Goal: Information Seeking & Learning: Learn about a topic

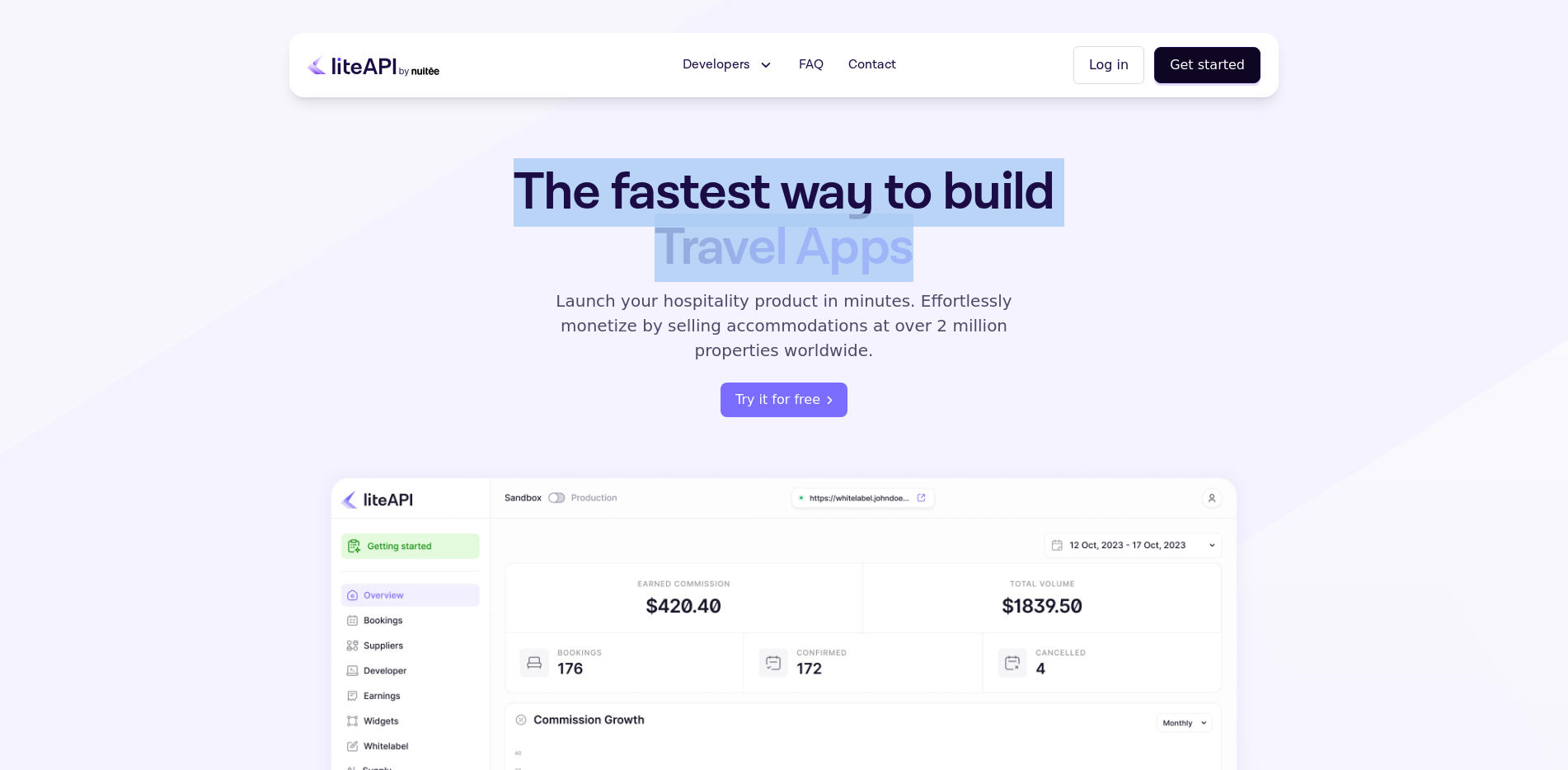
click at [996, 230] on h1 "The fastest way to build Travel Apps" at bounding box center [784, 219] width 644 height 111
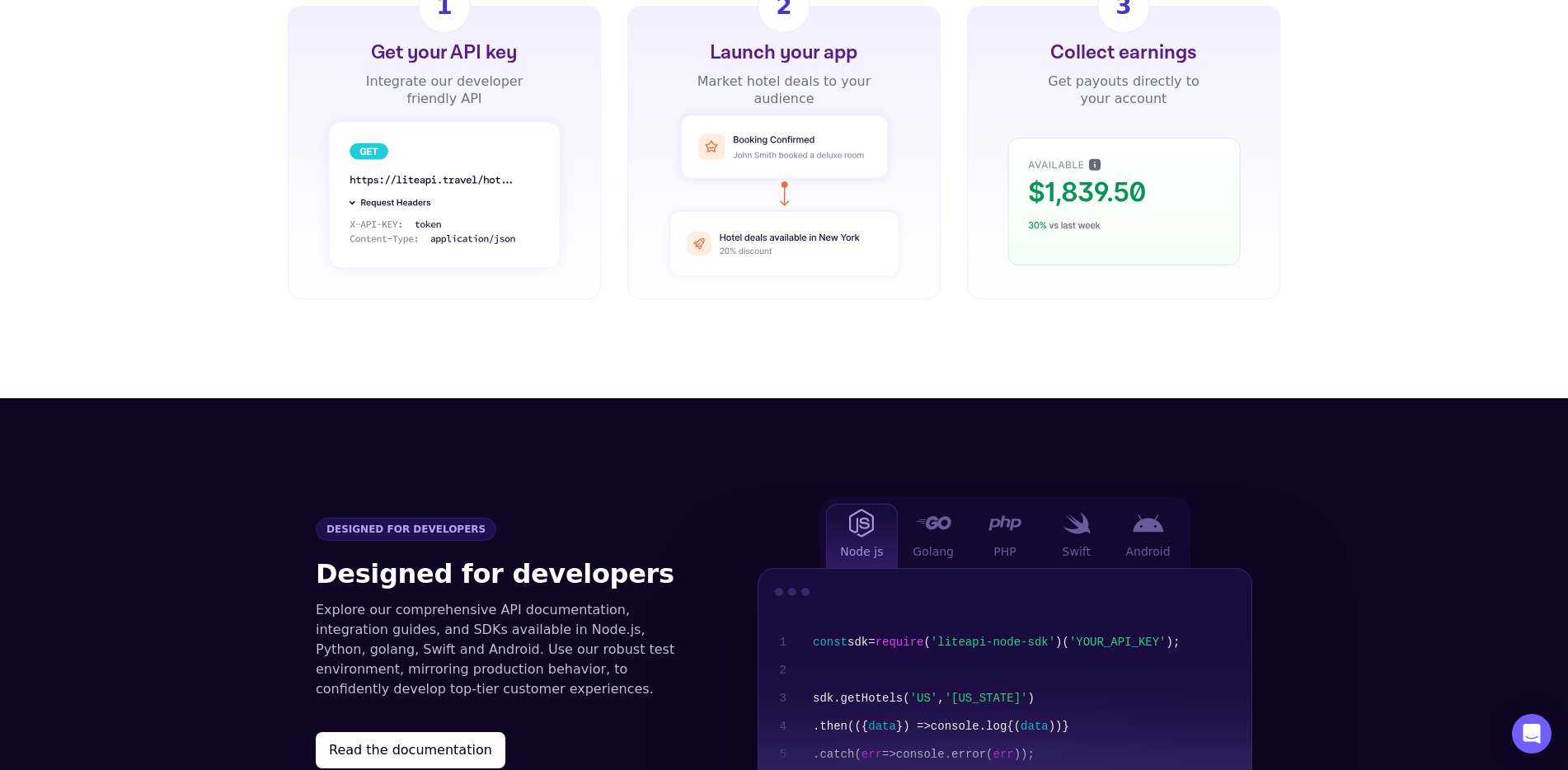
scroll to position [1405, 0]
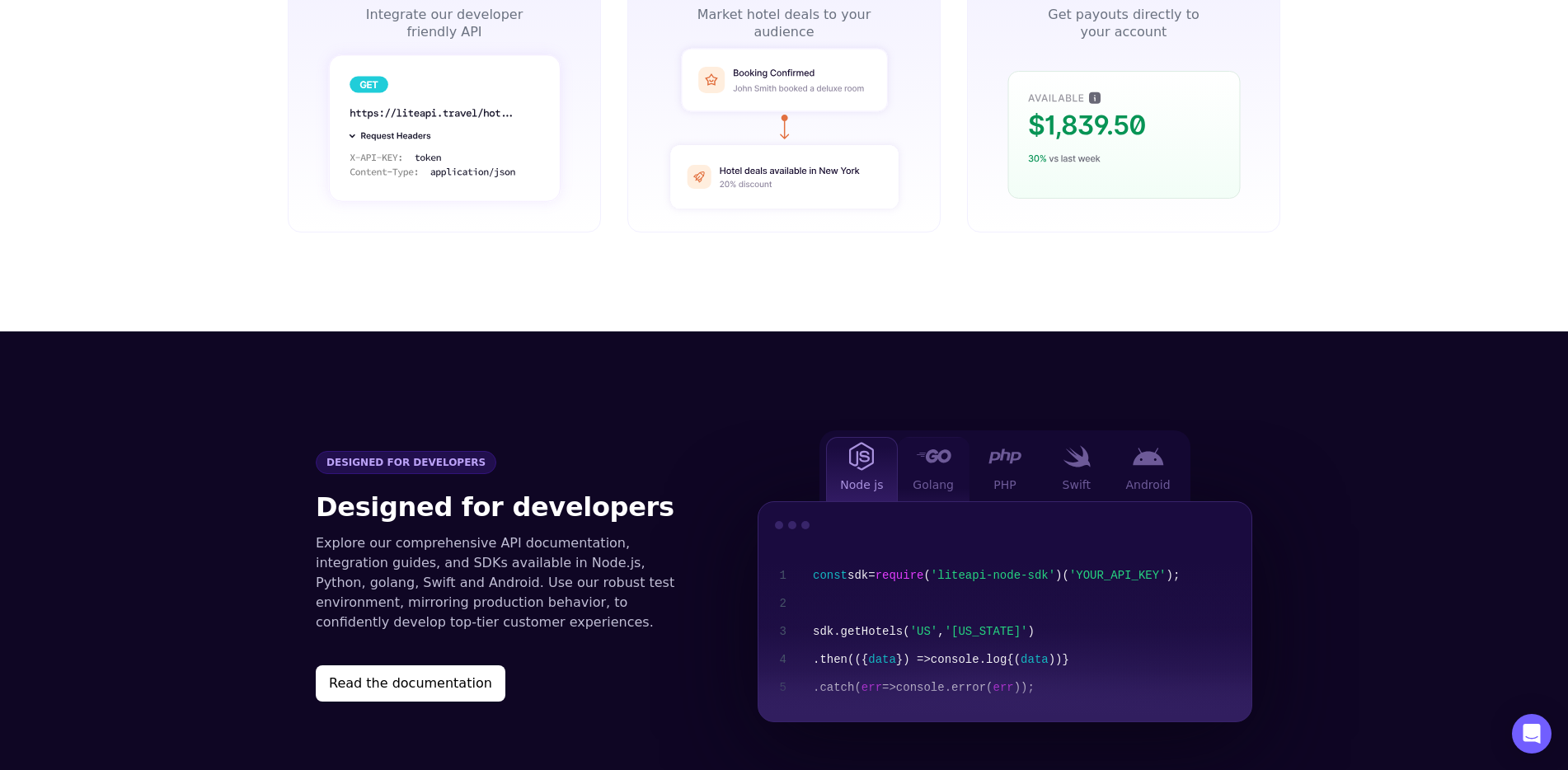
click at [948, 450] on img at bounding box center [934, 456] width 36 height 13
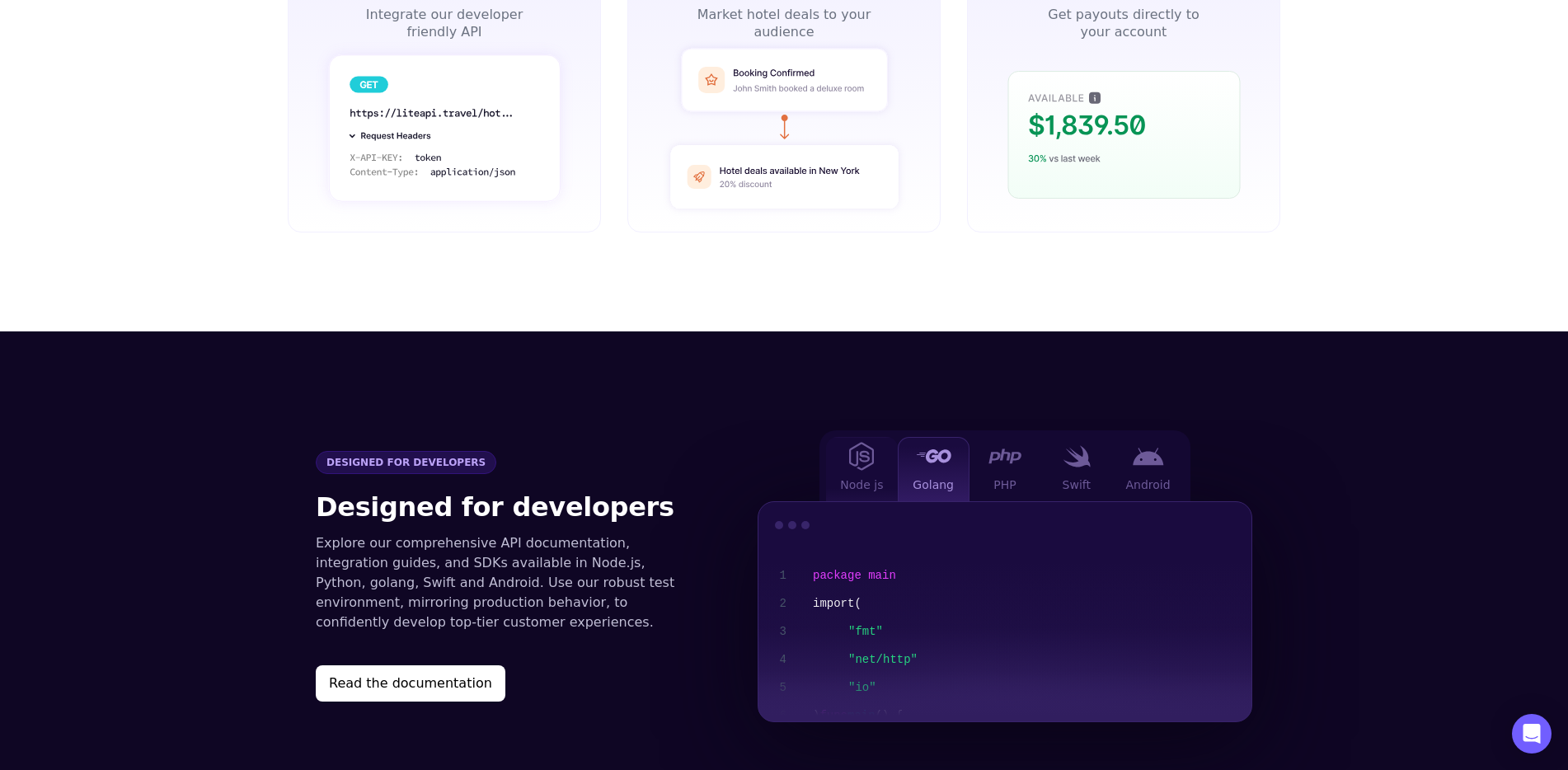
click at [888, 437] on div "Node js" at bounding box center [862, 469] width 72 height 64
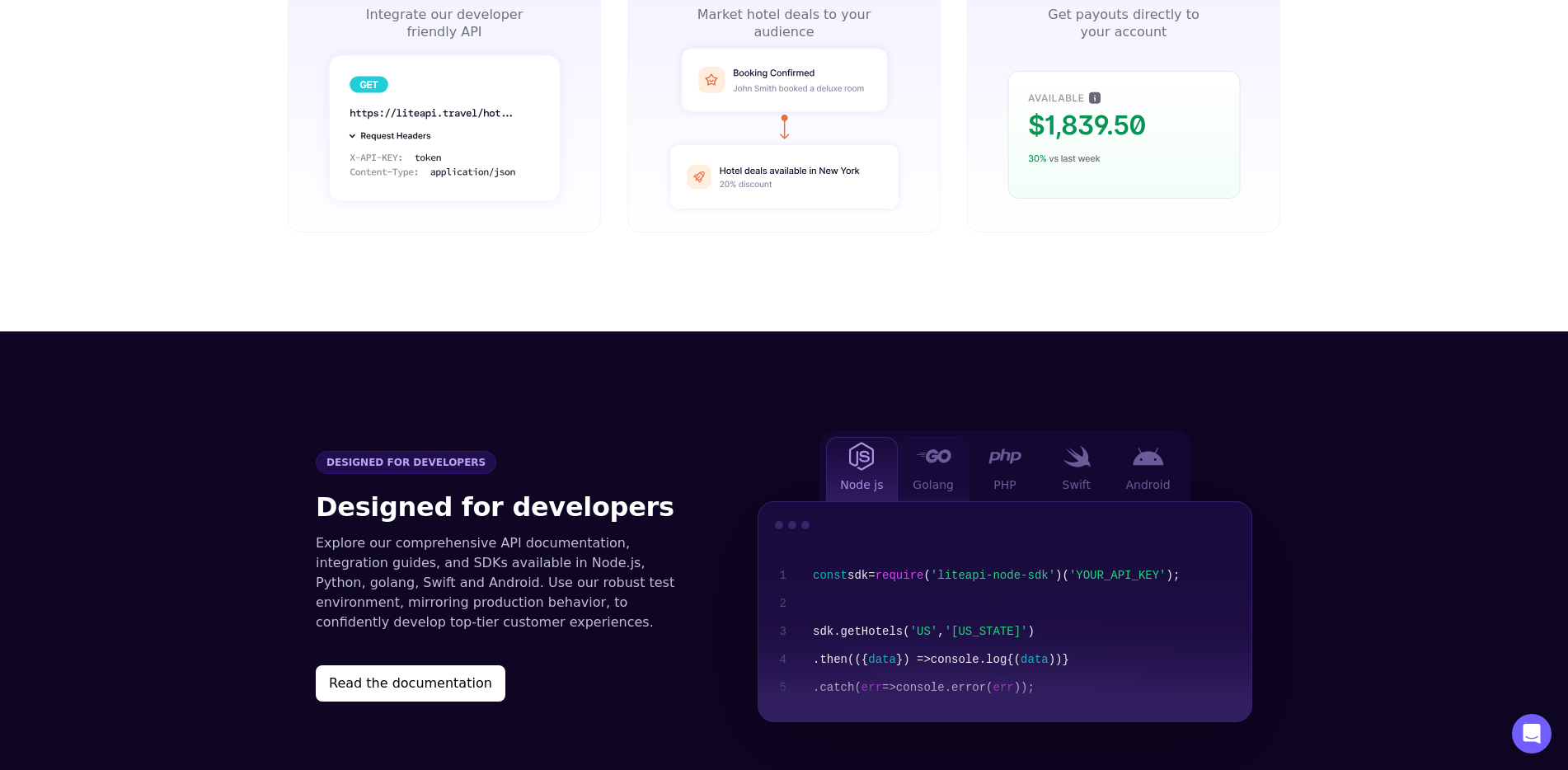
click at [963, 438] on div "Golang" at bounding box center [934, 469] width 72 height 64
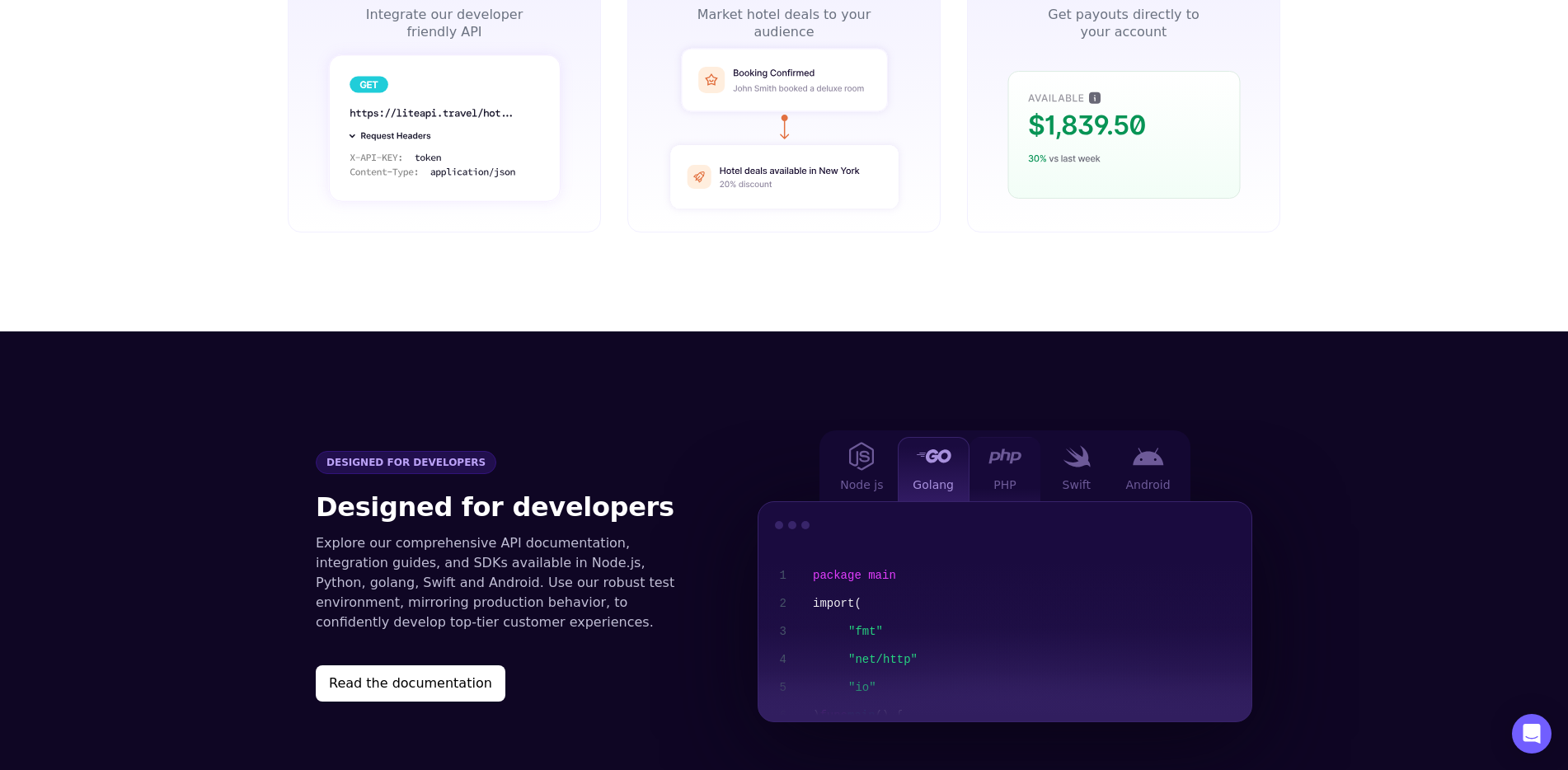
click at [994, 449] on img at bounding box center [1004, 457] width 33 height 16
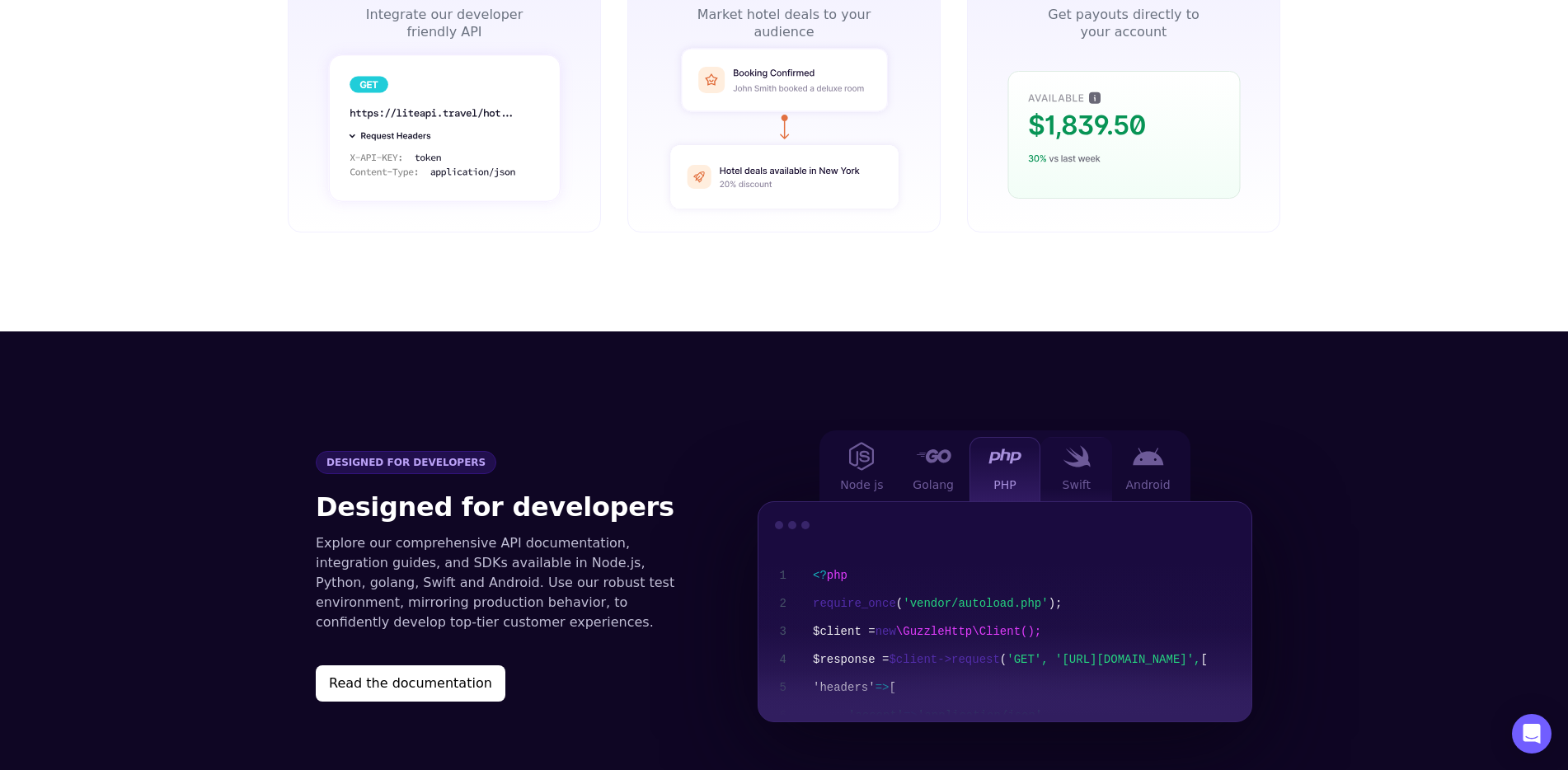
click at [1098, 450] on div "Swift" at bounding box center [1076, 469] width 72 height 64
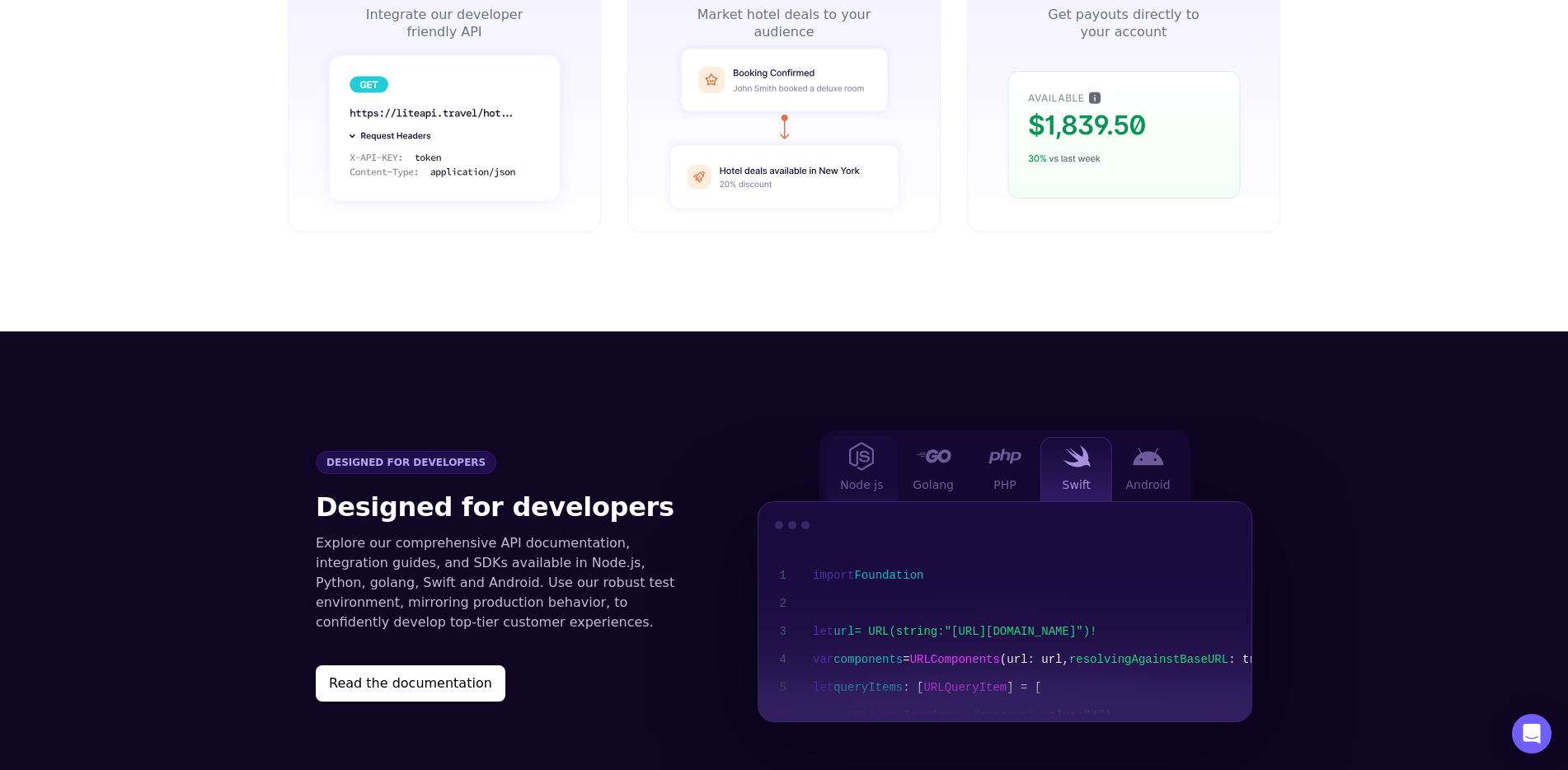
click at [851, 442] on img at bounding box center [861, 456] width 25 height 29
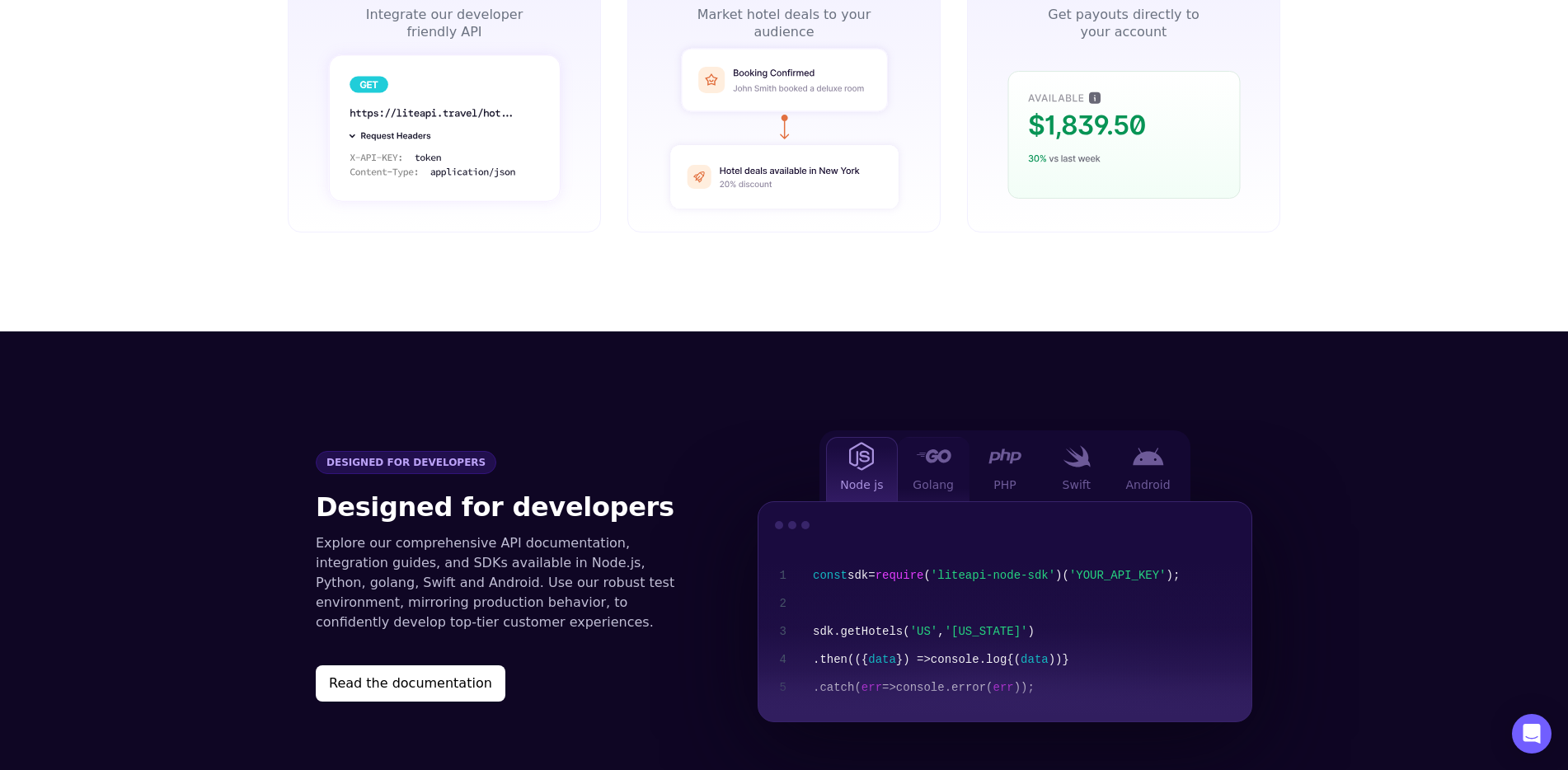
click at [911, 437] on div "Golang" at bounding box center [934, 469] width 72 height 64
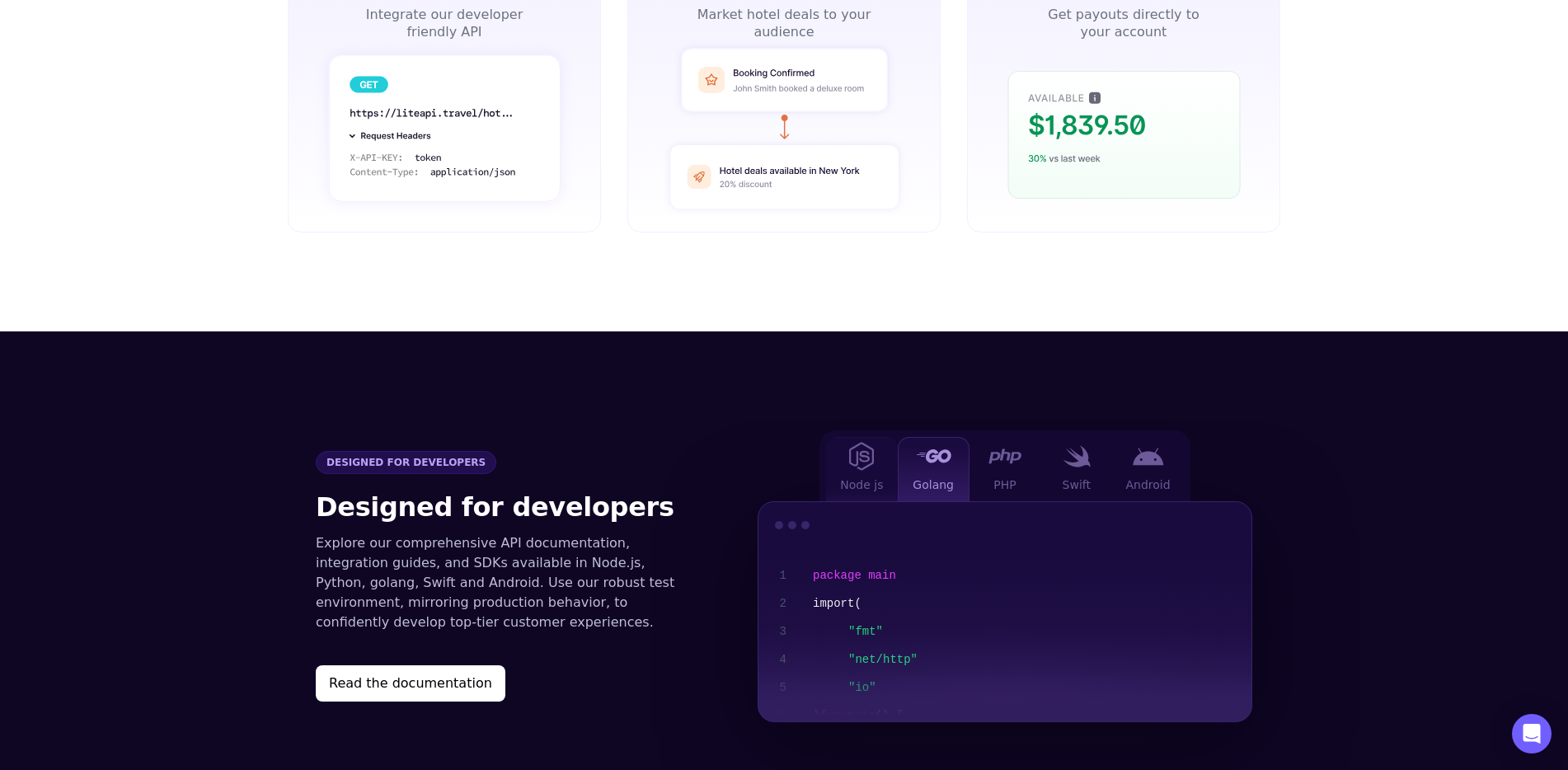
click at [863, 448] on div "Node js" at bounding box center [862, 469] width 72 height 64
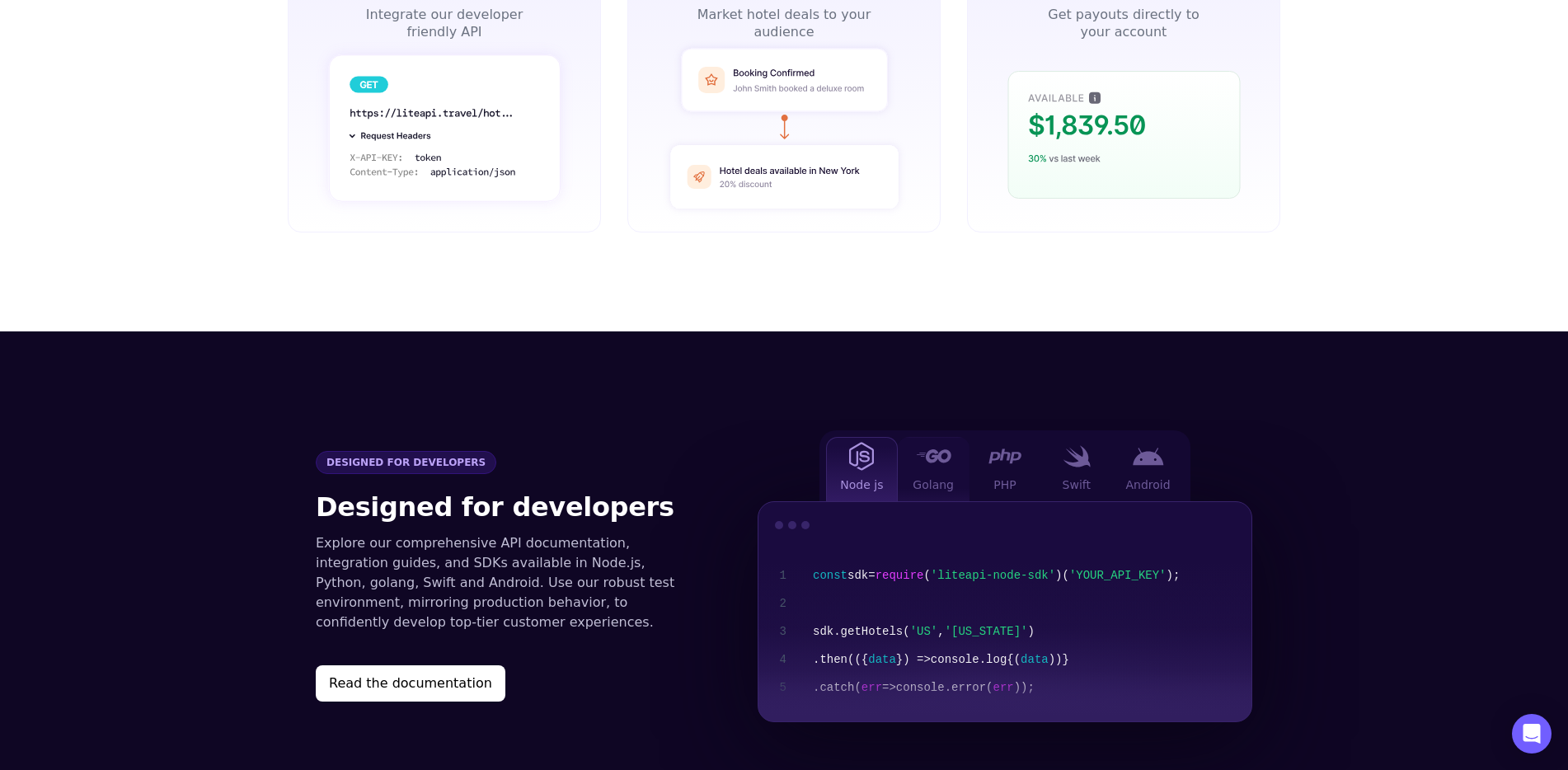
click at [938, 446] on div at bounding box center [933, 456] width 33 height 21
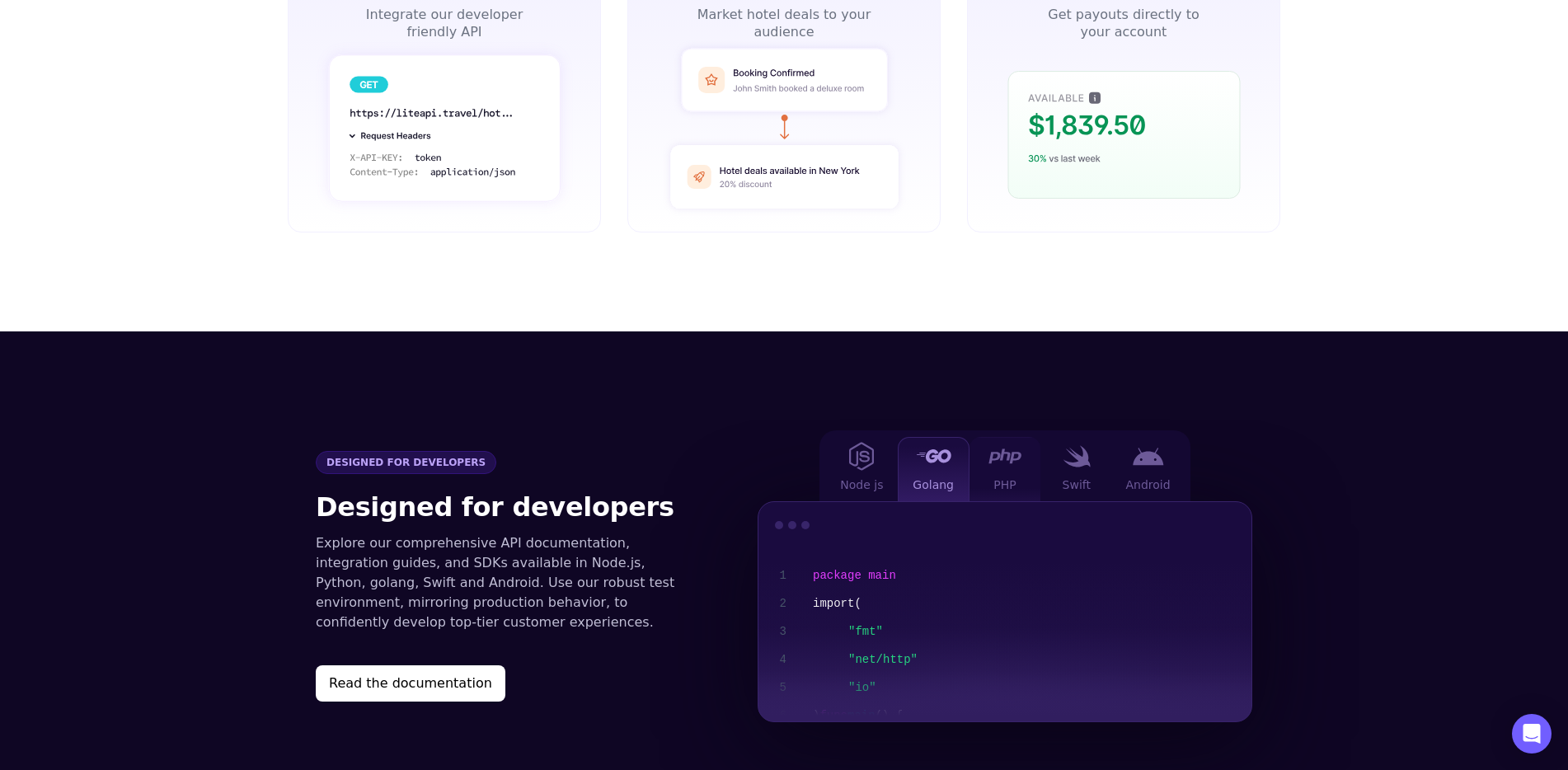
click at [996, 446] on div at bounding box center [1004, 456] width 33 height 21
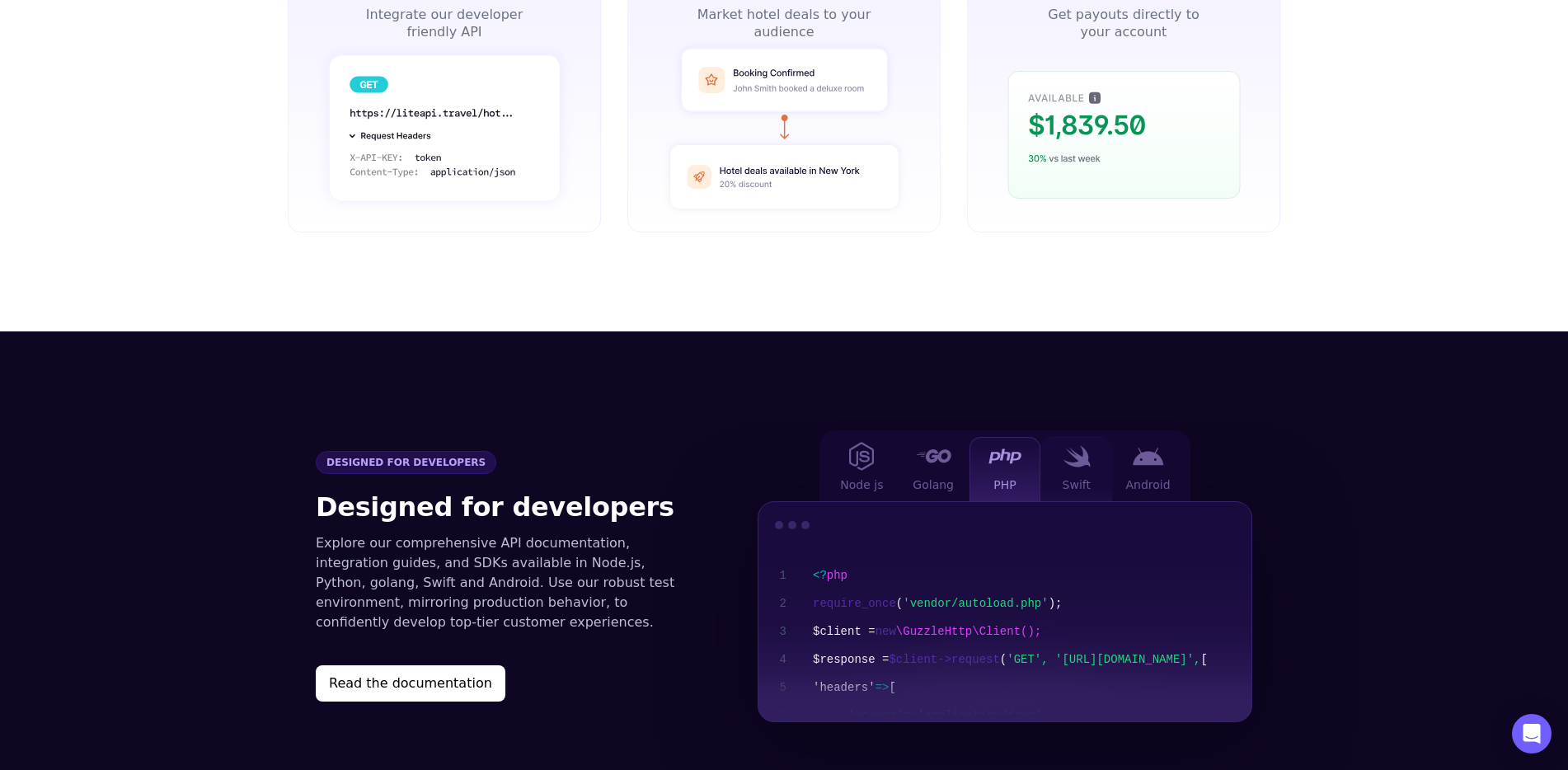
click at [1061, 437] on div "Swift" at bounding box center [1076, 469] width 72 height 64
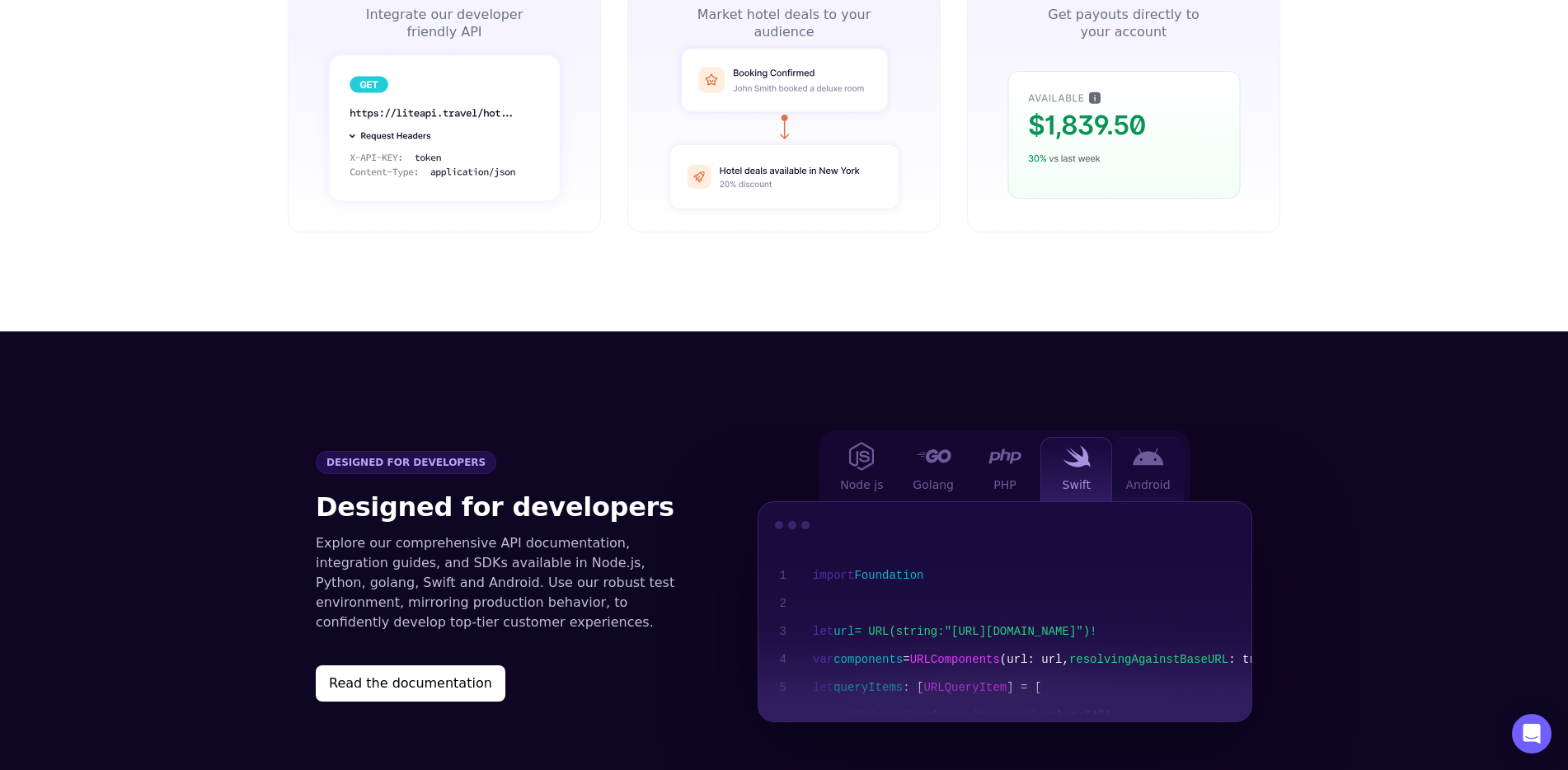
click at [1143, 448] on img at bounding box center [1148, 457] width 31 height 18
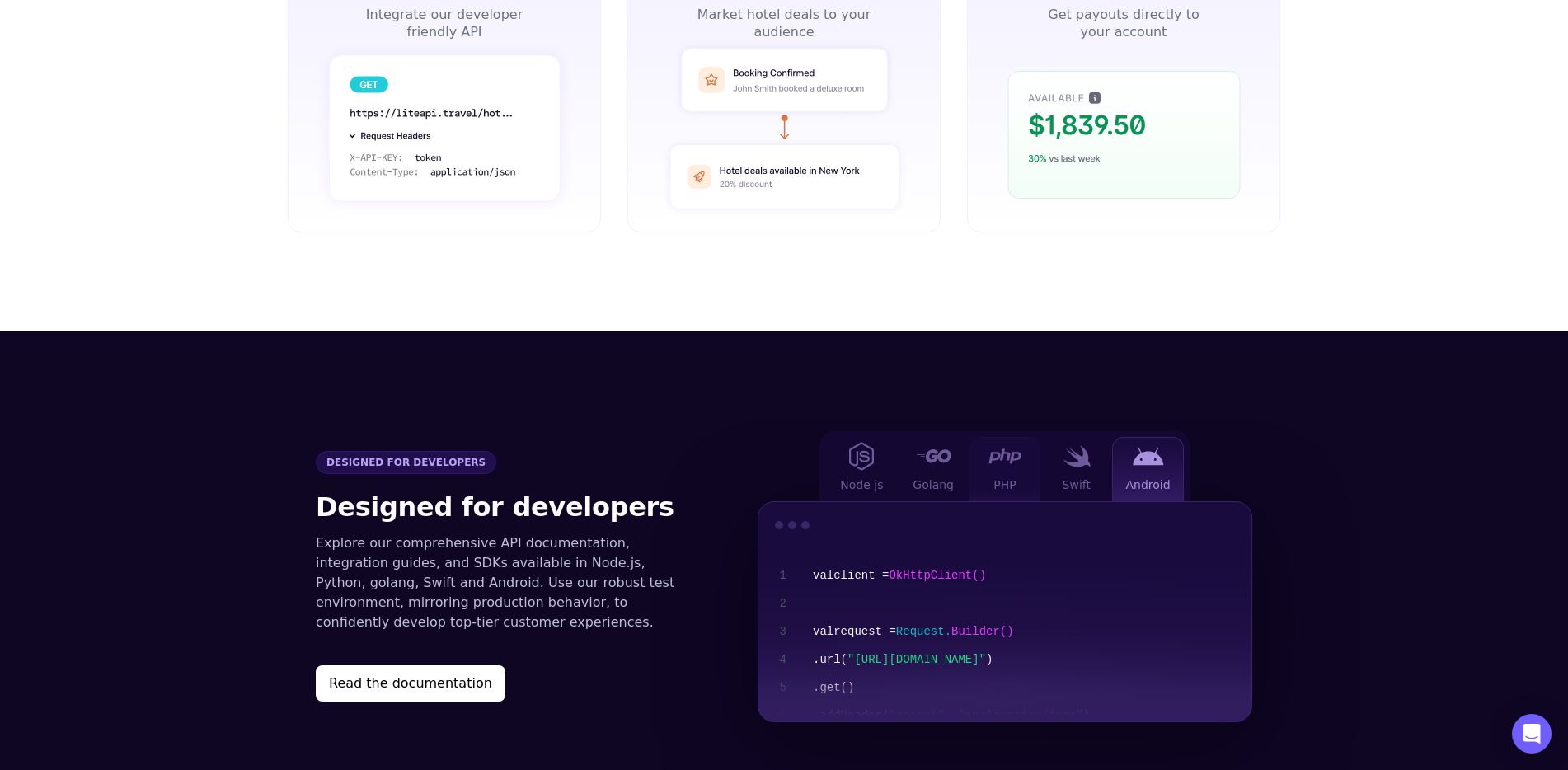
click at [1001, 477] on span "PHP" at bounding box center [1004, 485] width 22 height 17
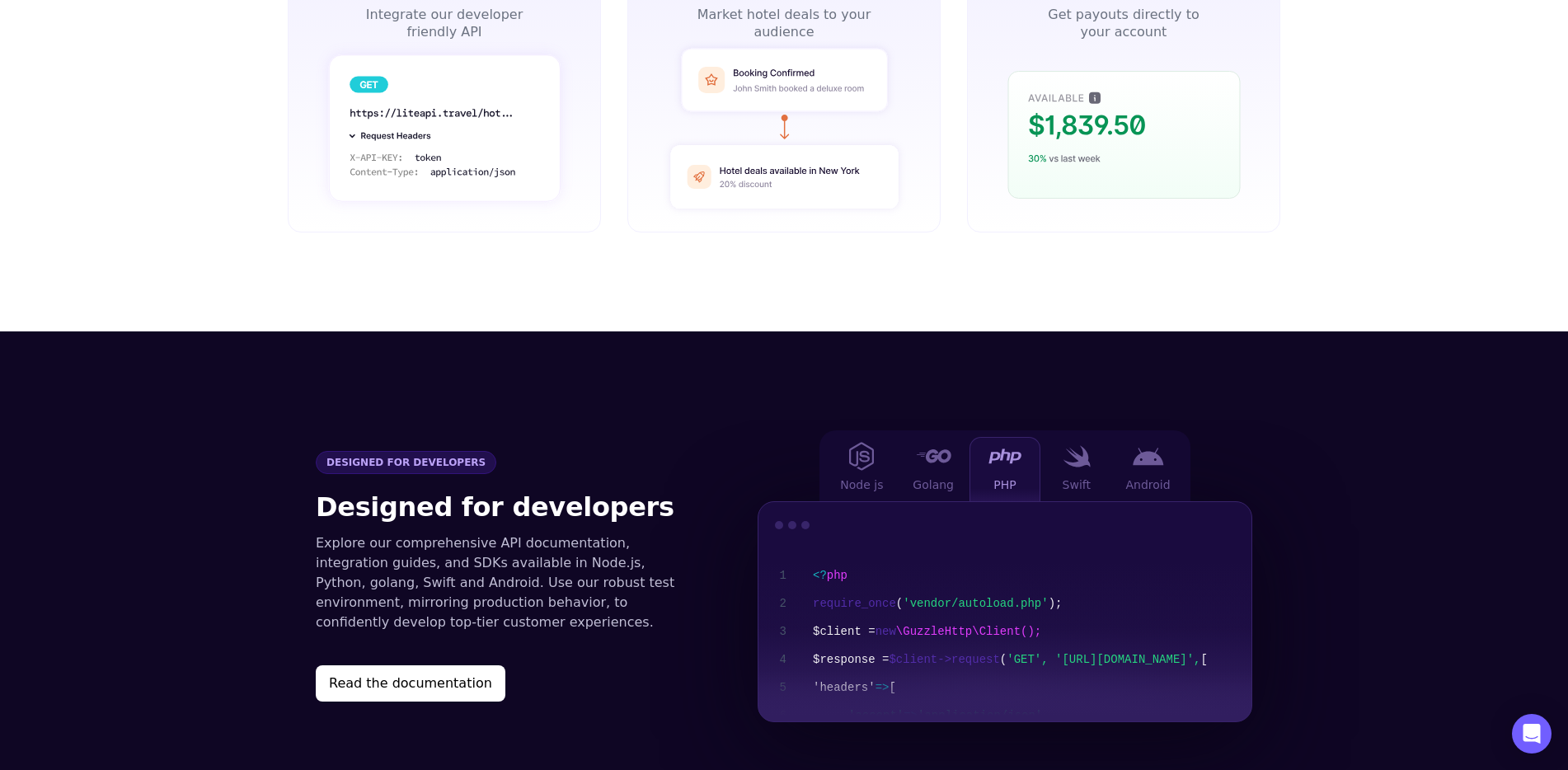
click at [996, 449] on img at bounding box center [1004, 457] width 33 height 16
click at [935, 450] on img at bounding box center [934, 456] width 36 height 13
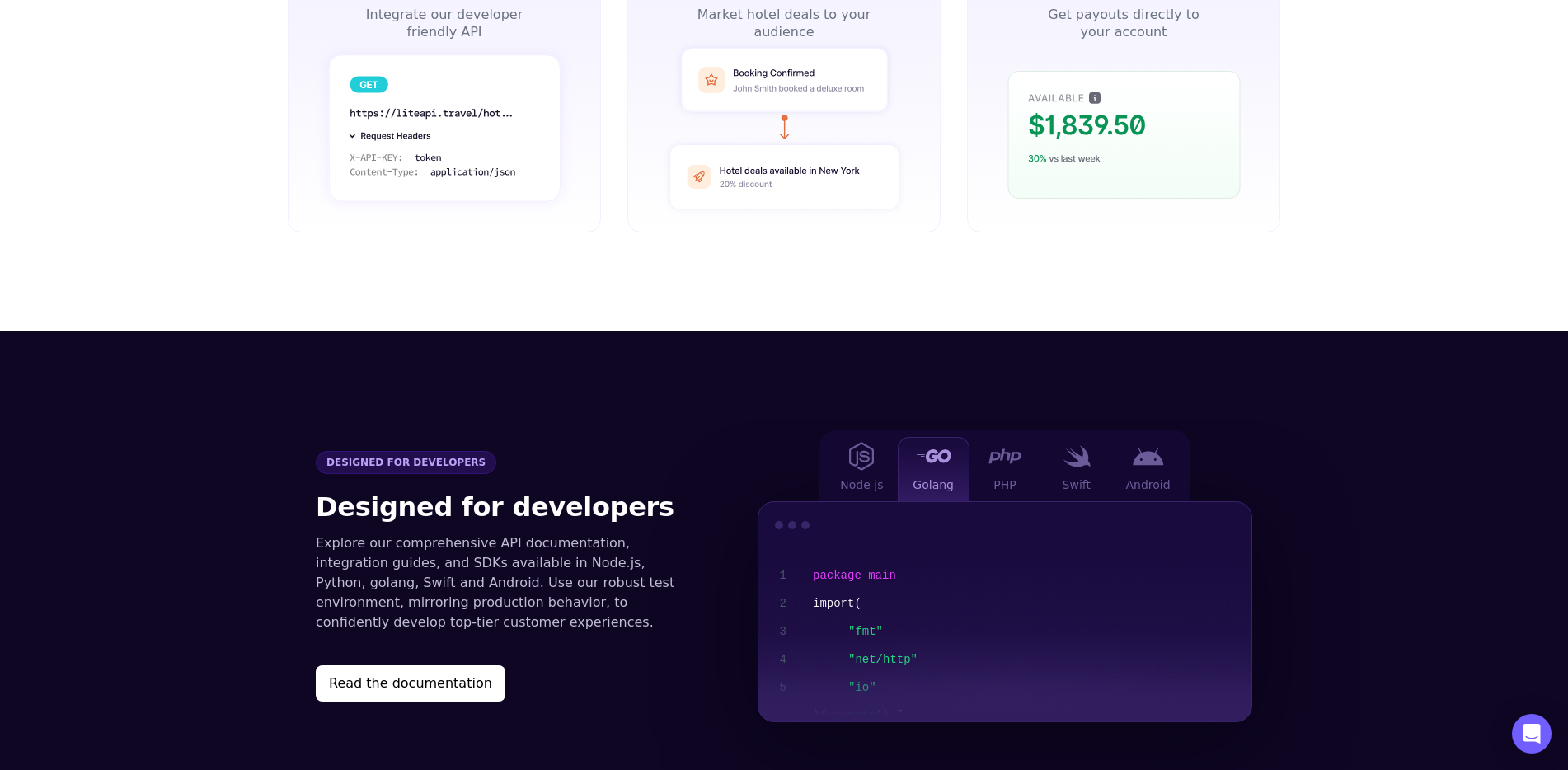
click at [809, 430] on div "Node js Golang PHP Swift Android 1 2 3 4 5 6 7 8 9 10 11 12 13 package main imp…" at bounding box center [1005, 576] width 495 height 292
click at [861, 442] on img at bounding box center [861, 456] width 25 height 29
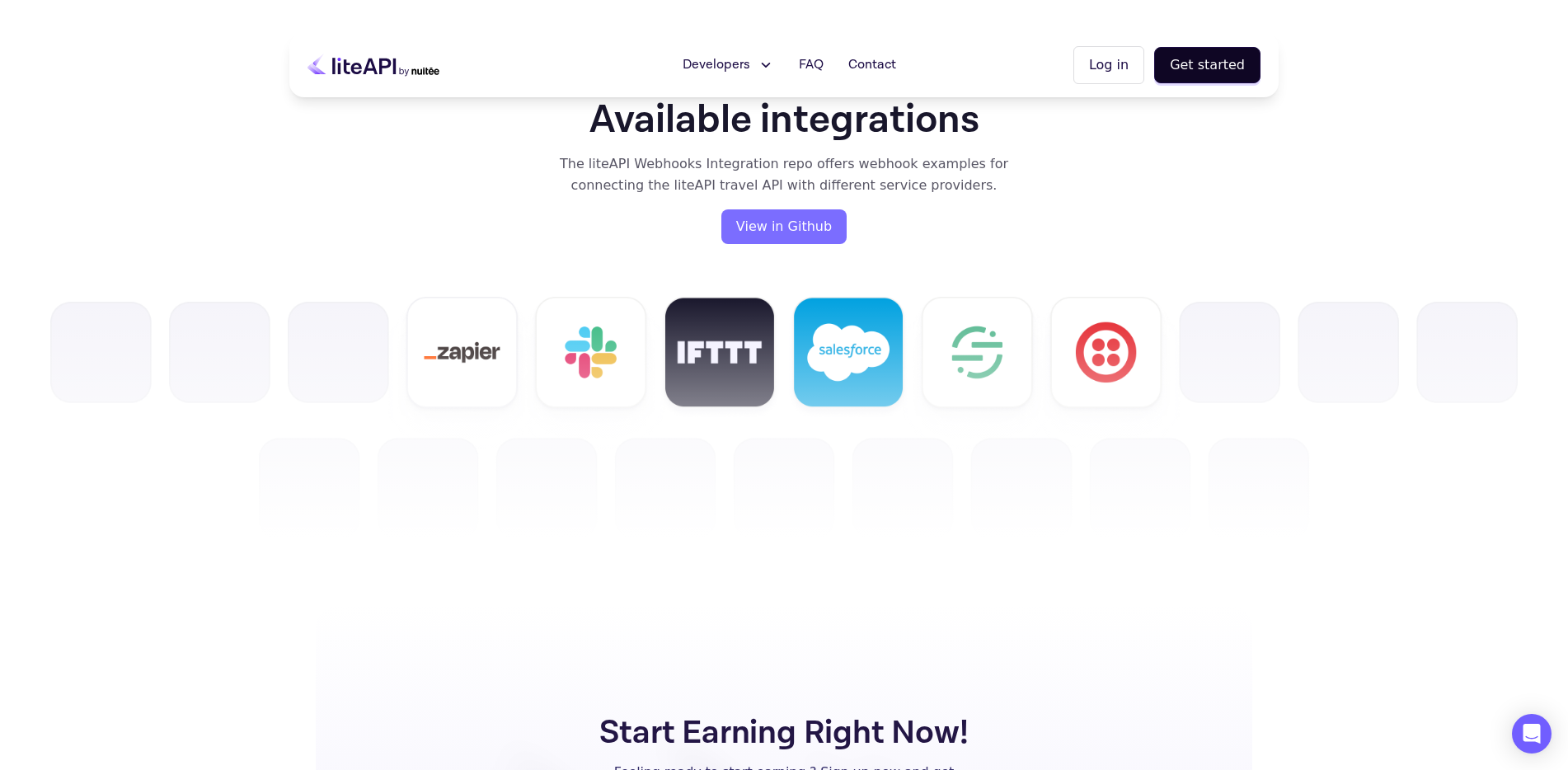
scroll to position [3715, 0]
